Goal: Task Accomplishment & Management: Use online tool/utility

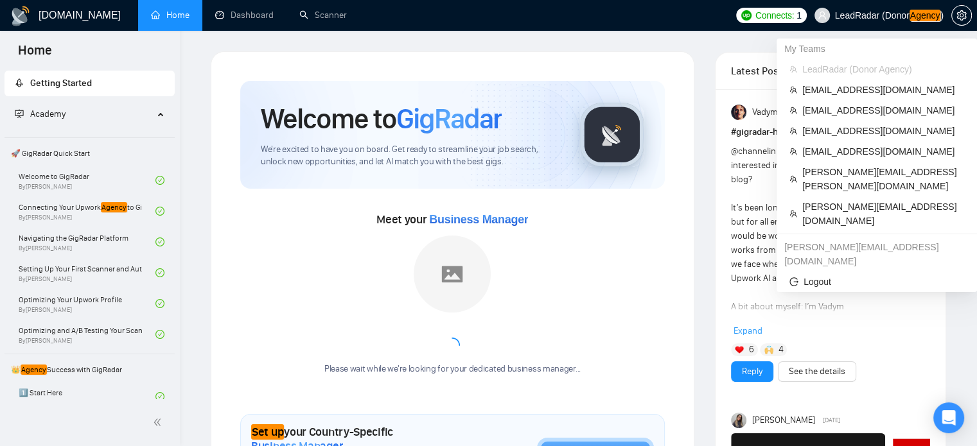
click at [912, 15] on em "Agency" at bounding box center [924, 16] width 31 height 12
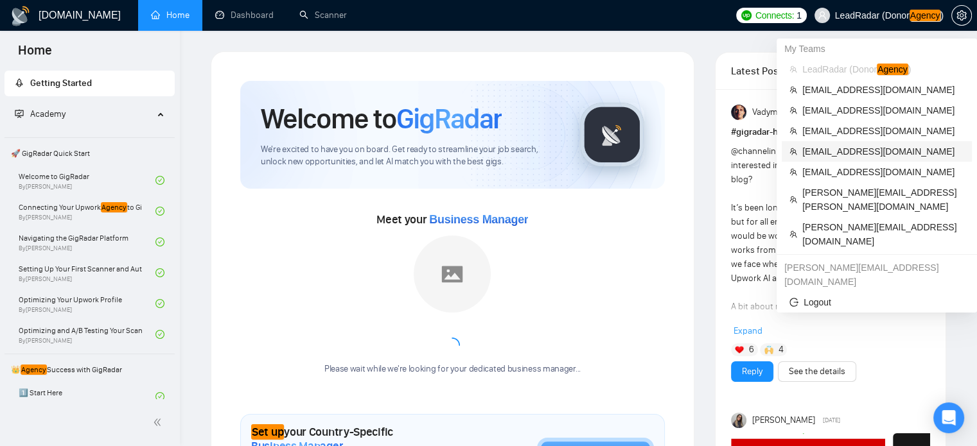
click at [844, 156] on span "[EMAIL_ADDRESS][DOMAIN_NAME]" at bounding box center [883, 151] width 162 height 14
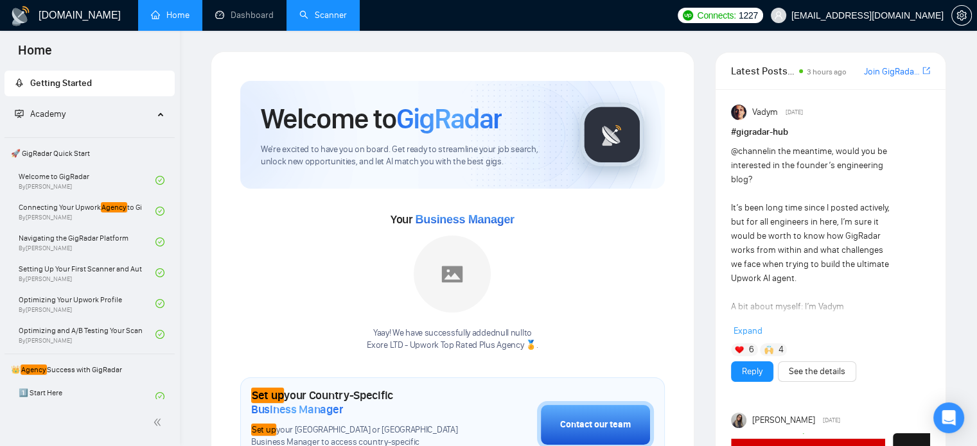
click at [326, 12] on link "Scanner" at bounding box center [323, 15] width 48 height 11
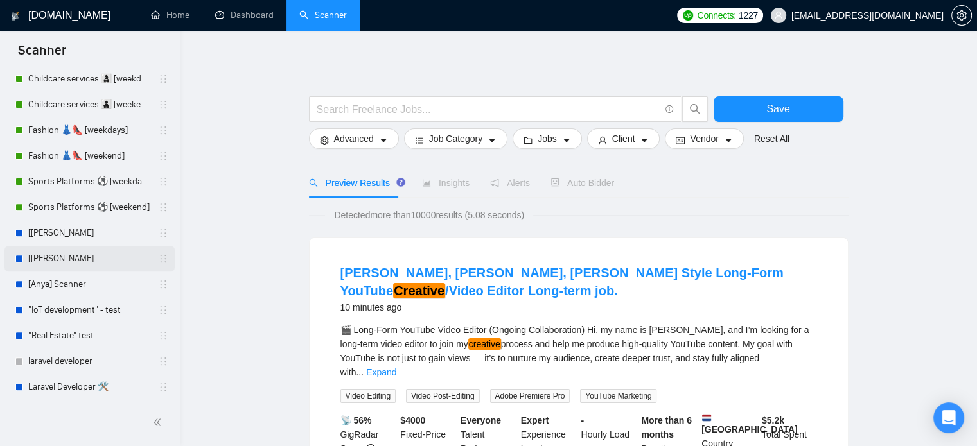
scroll to position [476, 0]
click at [78, 389] on link "Laravel Developer 🛠️" at bounding box center [89, 388] width 122 height 26
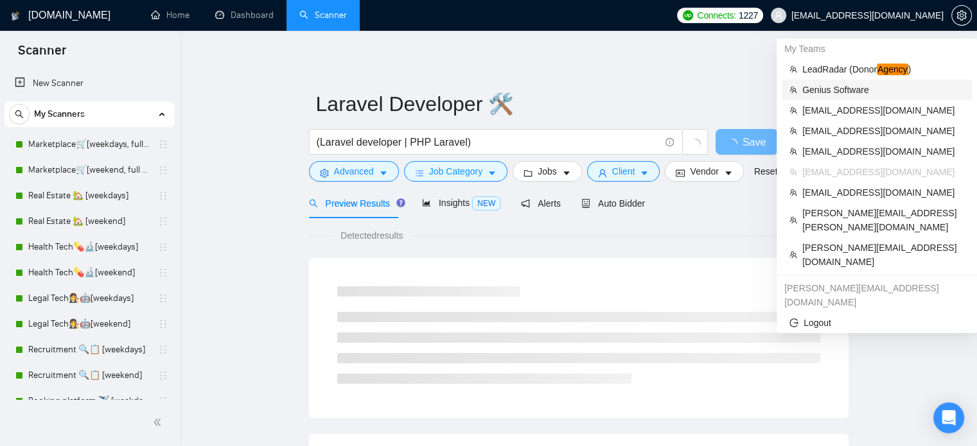
click at [843, 88] on span "Genius Software" at bounding box center [883, 90] width 162 height 14
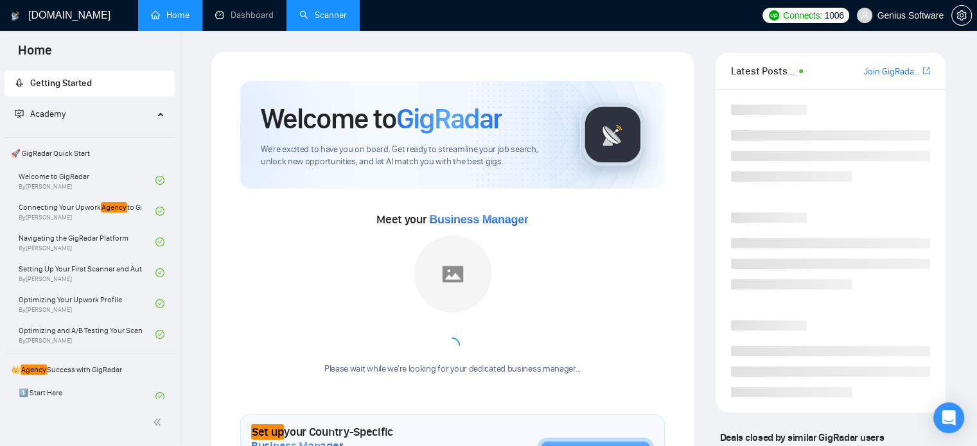
click at [324, 18] on link "Scanner" at bounding box center [323, 15] width 48 height 11
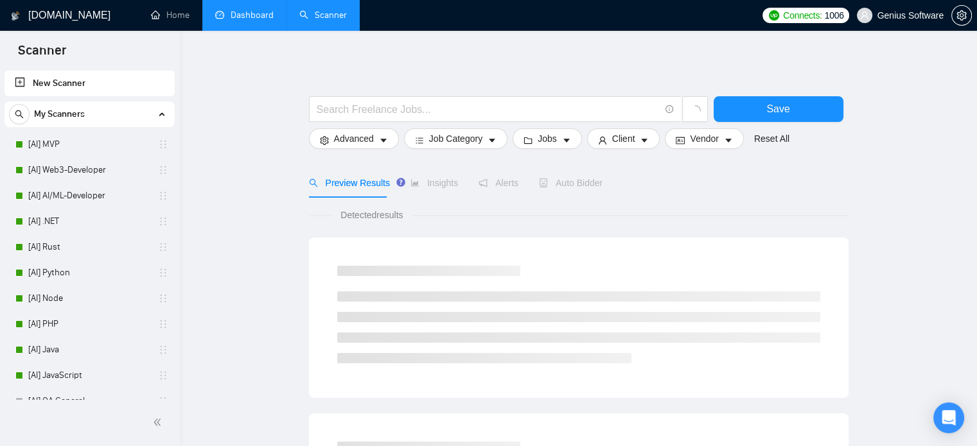
click at [223, 18] on link "Dashboard" at bounding box center [244, 15] width 58 height 11
